Goal: Task Accomplishment & Management: Use online tool/utility

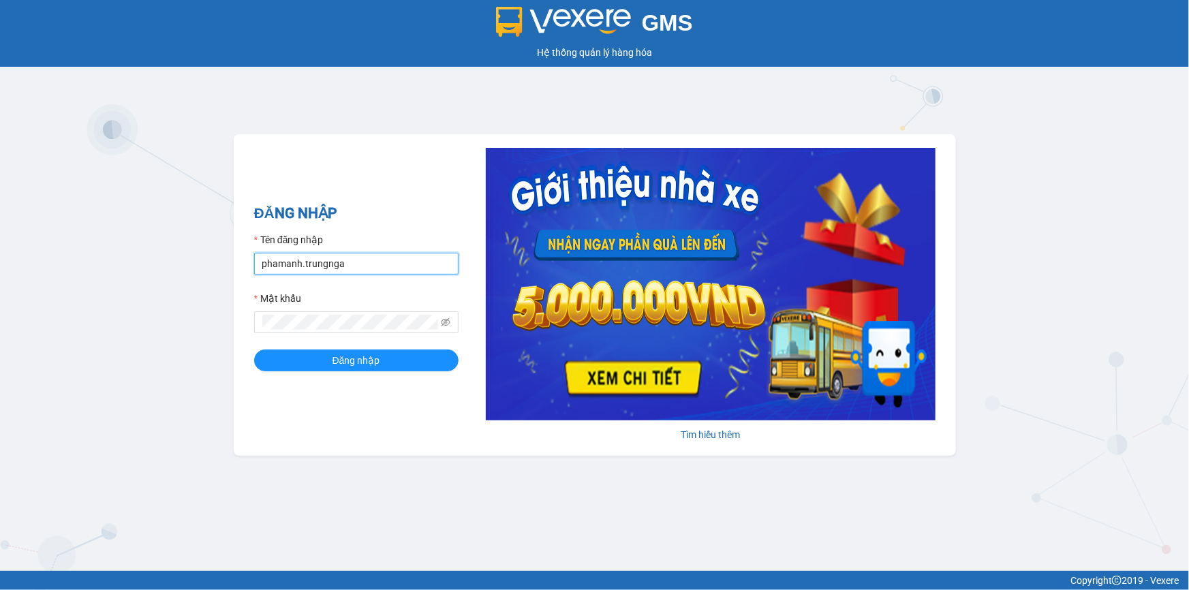
click at [356, 262] on input "phamanh.trungnga" at bounding box center [356, 264] width 204 height 22
type input "trucxinh.trungnga"
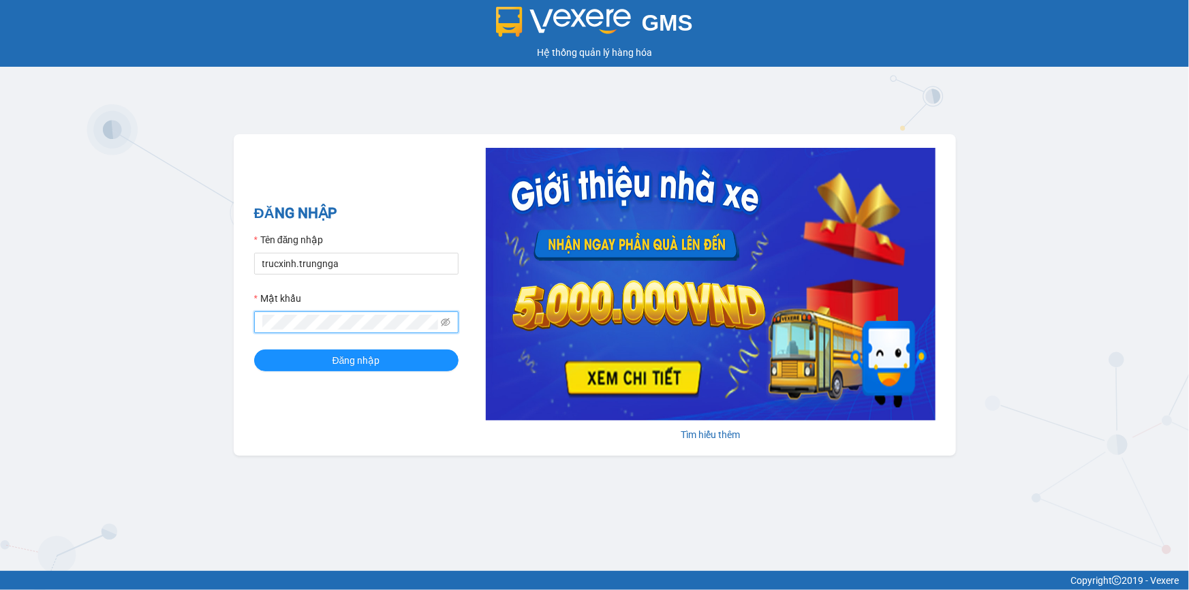
click at [254, 349] on button "Đăng nhập" at bounding box center [356, 360] width 204 height 22
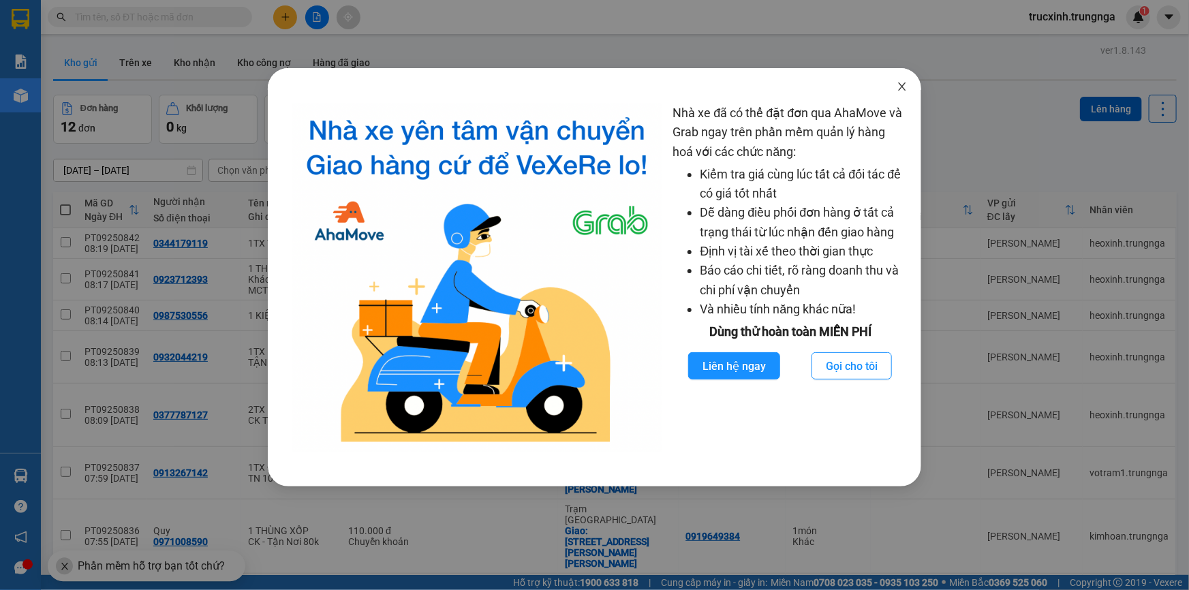
drag, startPoint x: 906, startPoint y: 91, endPoint x: 789, endPoint y: 89, distance: 117.2
click at [906, 91] on icon "close" at bounding box center [901, 86] width 11 height 11
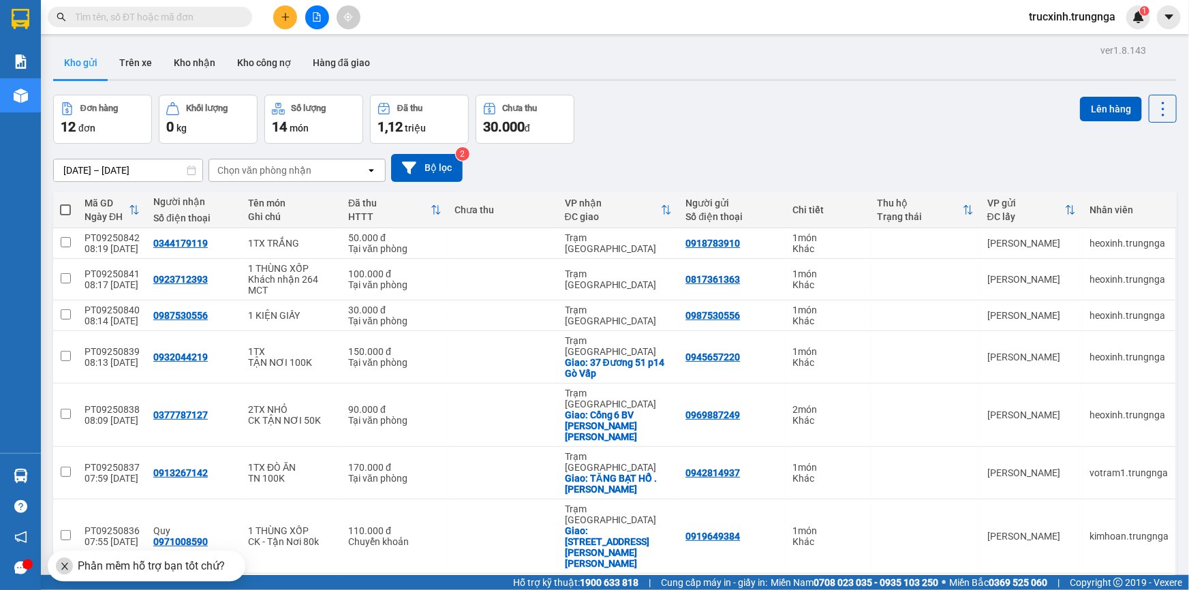
click at [105, 26] on span at bounding box center [150, 17] width 204 height 20
click at [111, 21] on input "text" at bounding box center [155, 17] width 161 height 15
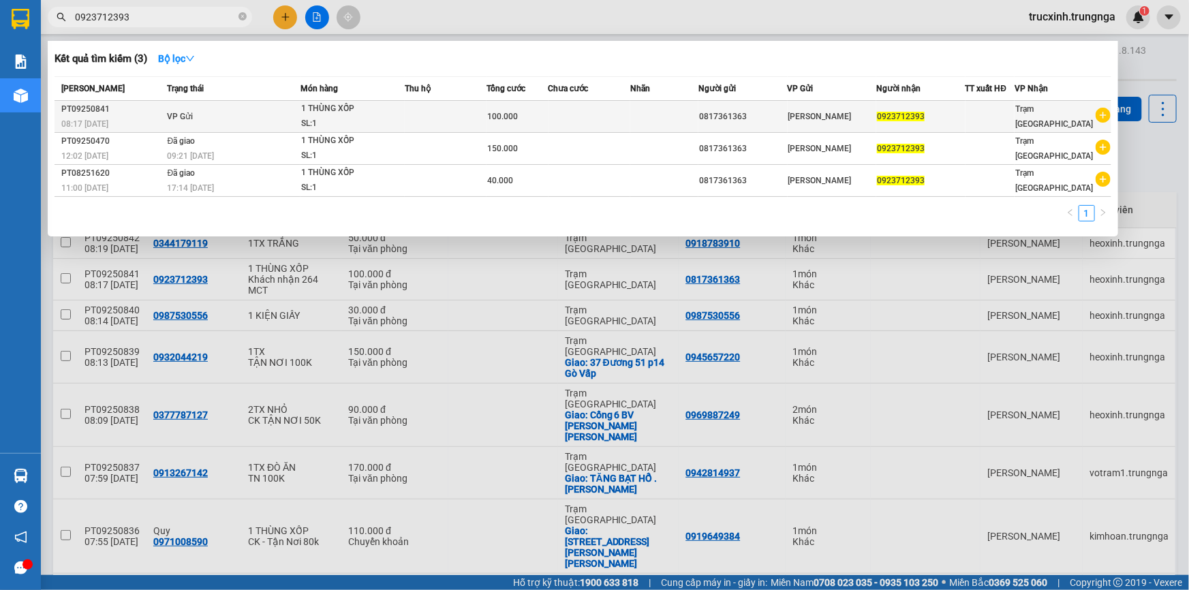
type input "0923712393"
click at [516, 112] on span "100.000" at bounding box center [502, 117] width 31 height 10
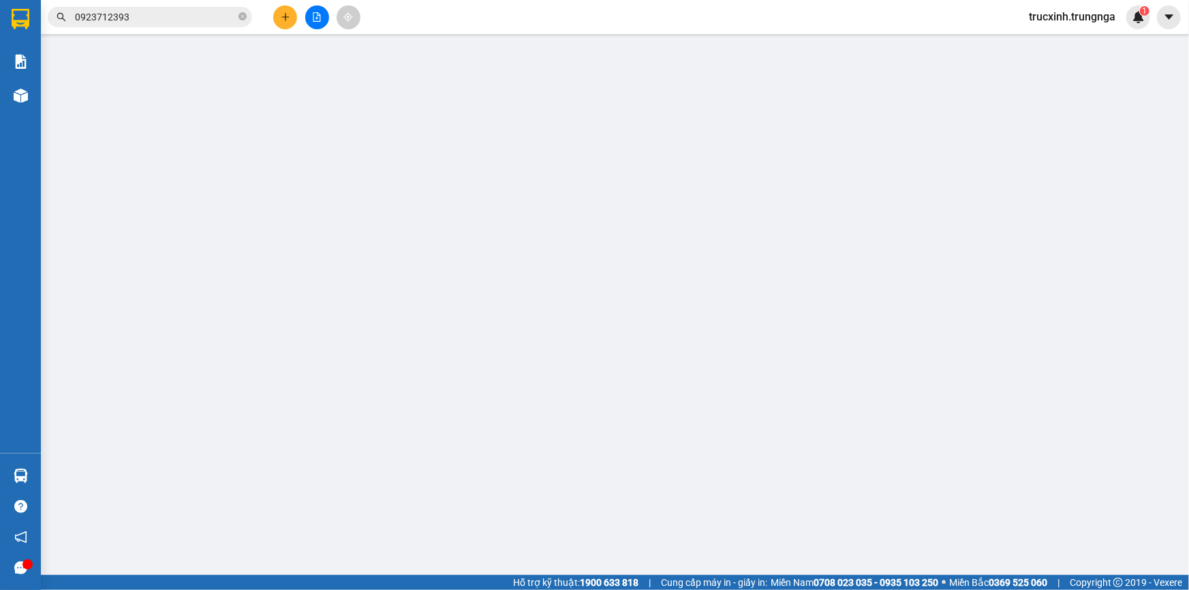
type input "0817361363"
type input "0923712393"
type input "100.000"
